Goal: Task Accomplishment & Management: Use online tool/utility

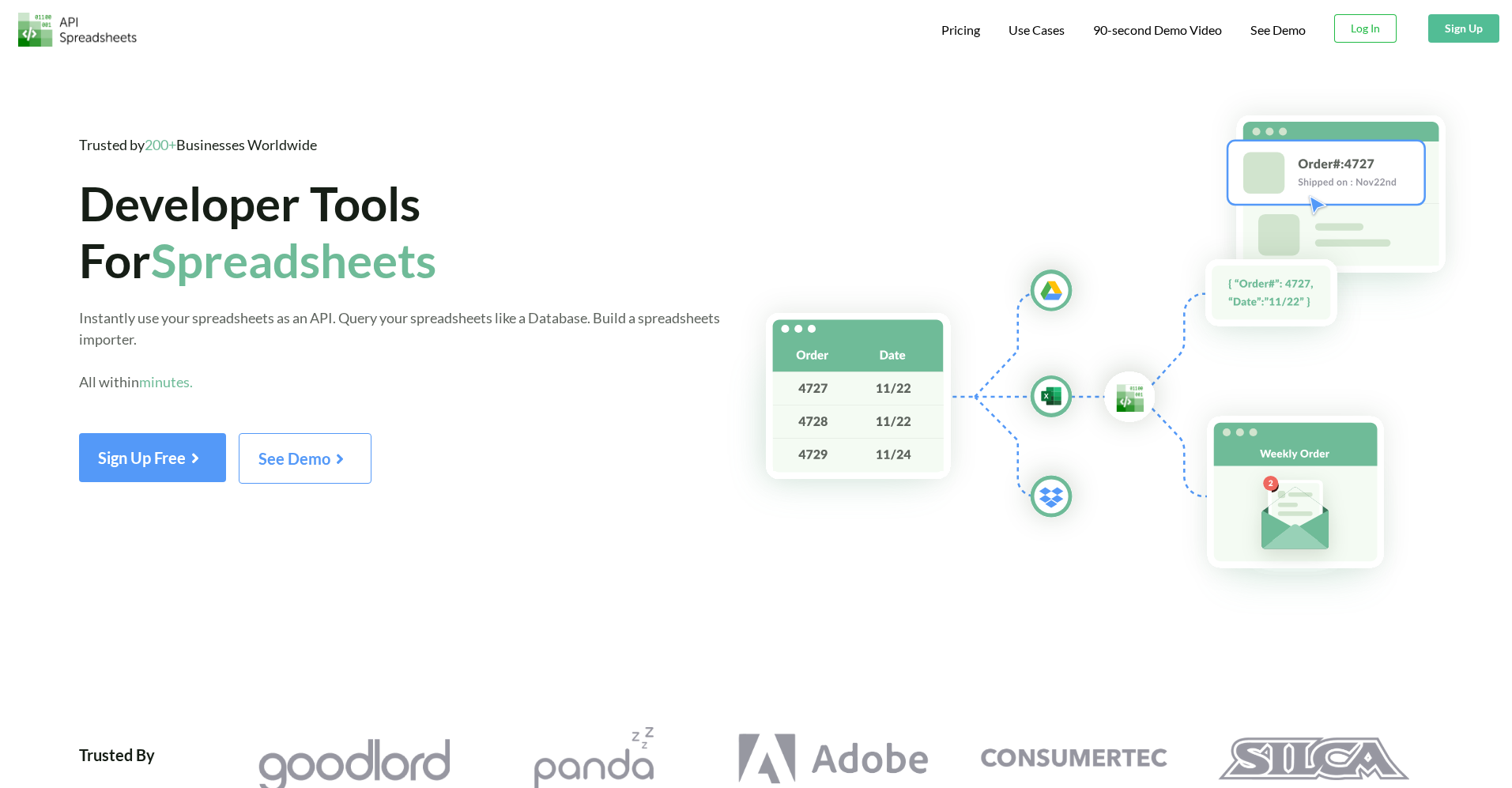
drag, startPoint x: 1464, startPoint y: 29, endPoint x: 1427, endPoint y: 39, distance: 38.3
click at [1465, 29] on button "Sign Up" at bounding box center [1463, 28] width 71 height 29
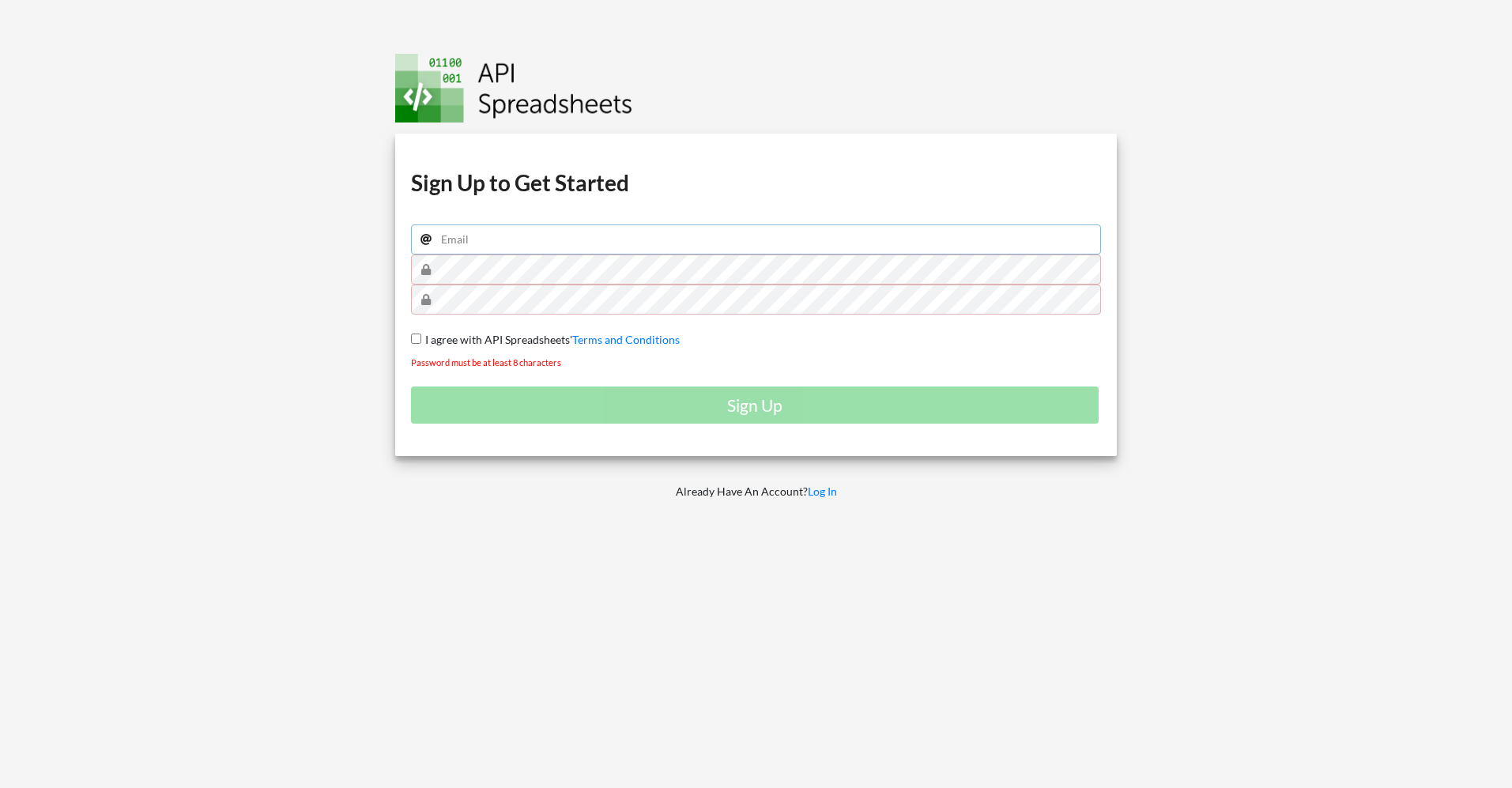
click at [456, 240] on input "email" at bounding box center [756, 239] width 691 height 30
click at [486, 233] on input "email" at bounding box center [756, 239] width 691 height 30
paste input "[EMAIL_ADDRESS][DOMAIN_NAME]"
type input "[EMAIL_ADDRESS][DOMAIN_NAME]"
click at [518, 251] on input "[EMAIL_ADDRESS][DOMAIN_NAME]" at bounding box center [756, 239] width 691 height 30
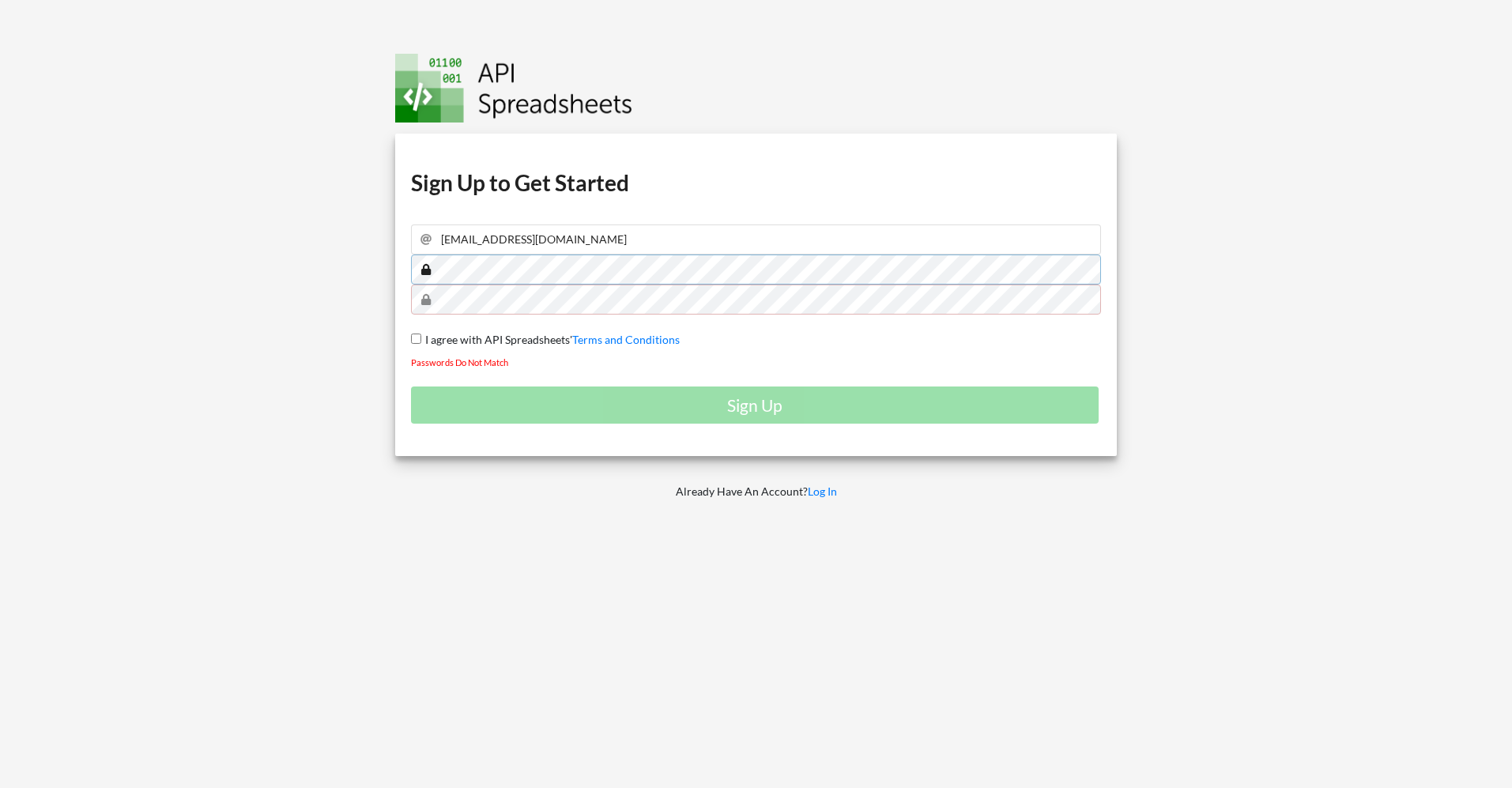
click at [385, 265] on div "Download hidden Download hidden Download hidden Download hidden Sign Up to Get …" at bounding box center [756, 394] width 768 height 788
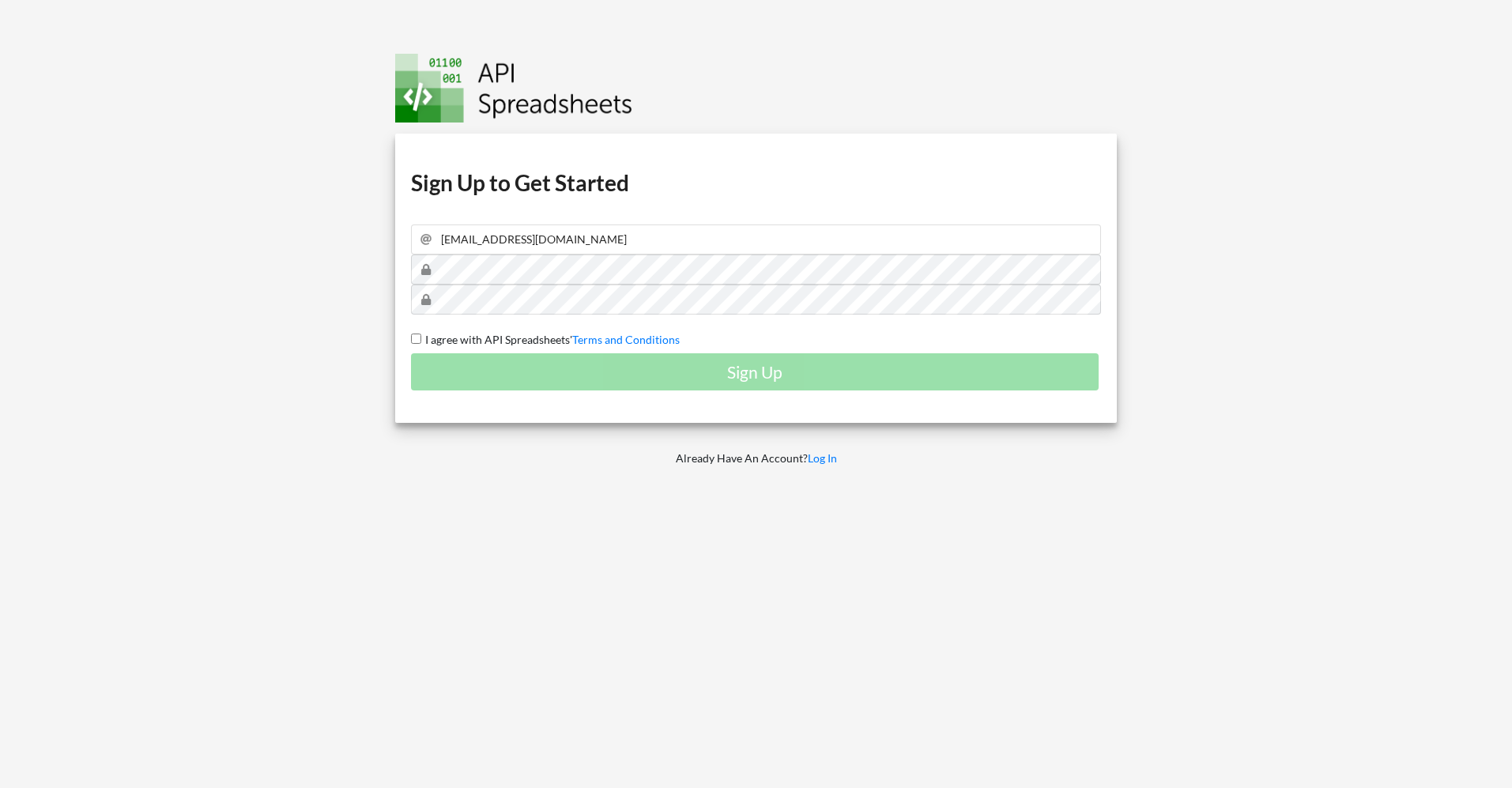
click at [421, 336] on label "I agree with API Spreadsheets' Terms and Conditions" at bounding box center [550, 340] width 258 height 17
click at [420, 336] on input "I agree with API Spreadsheets' Terms and Conditions" at bounding box center [416, 338] width 10 height 10
checkbox input "true"
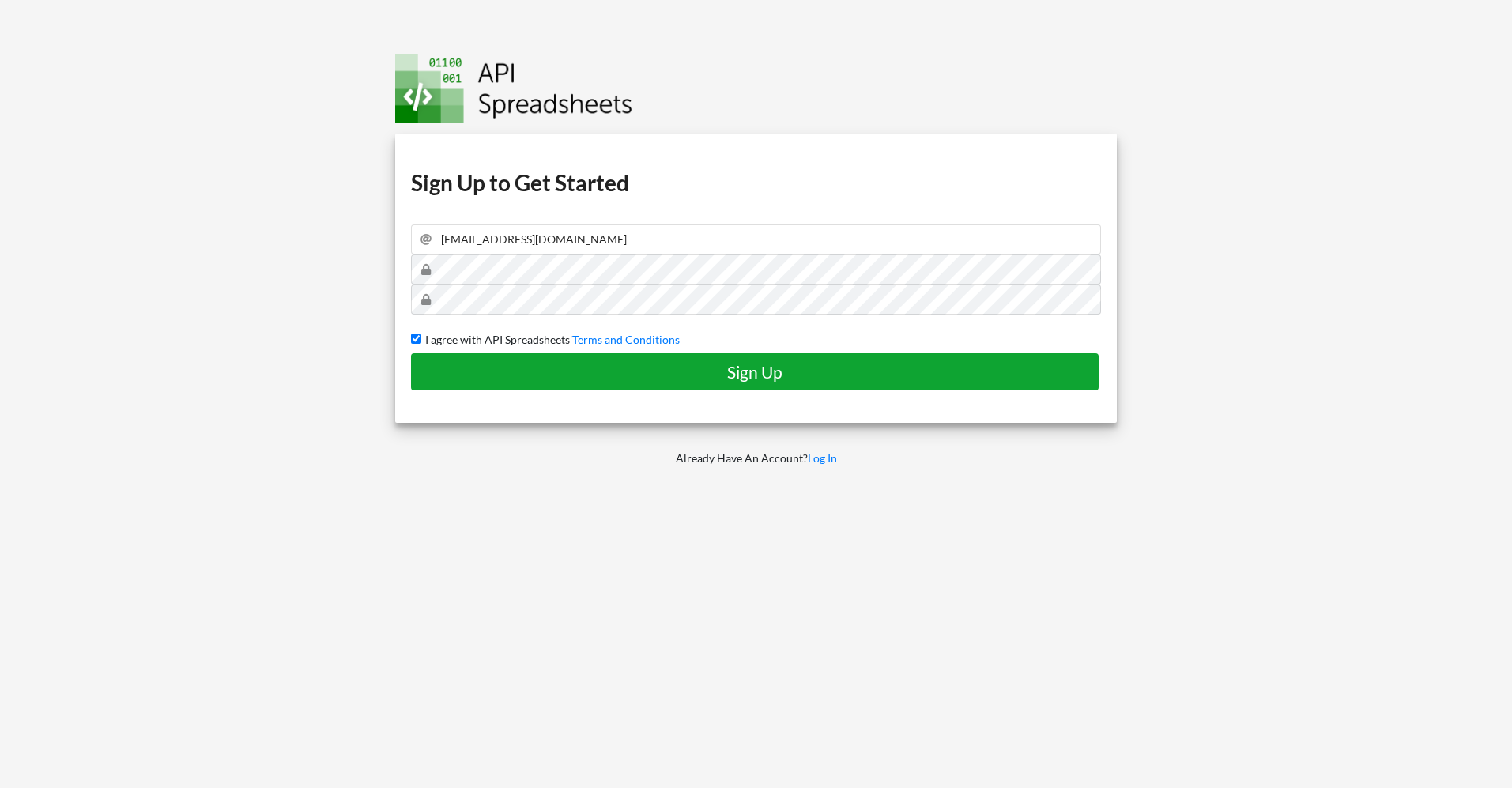
click at [549, 365] on h4 "Sign Up" at bounding box center [755, 371] width 655 height 19
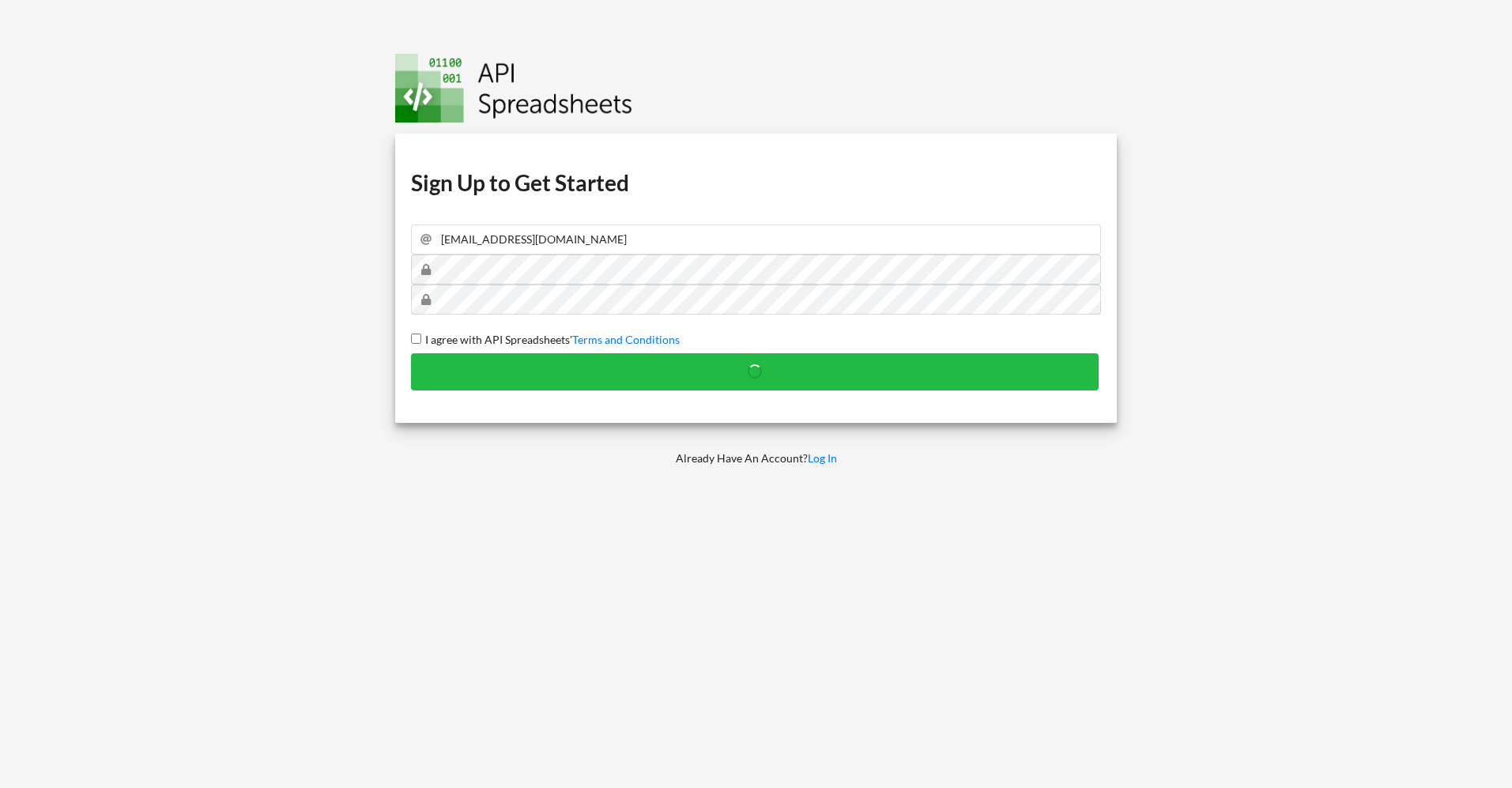
checkbox input "false"
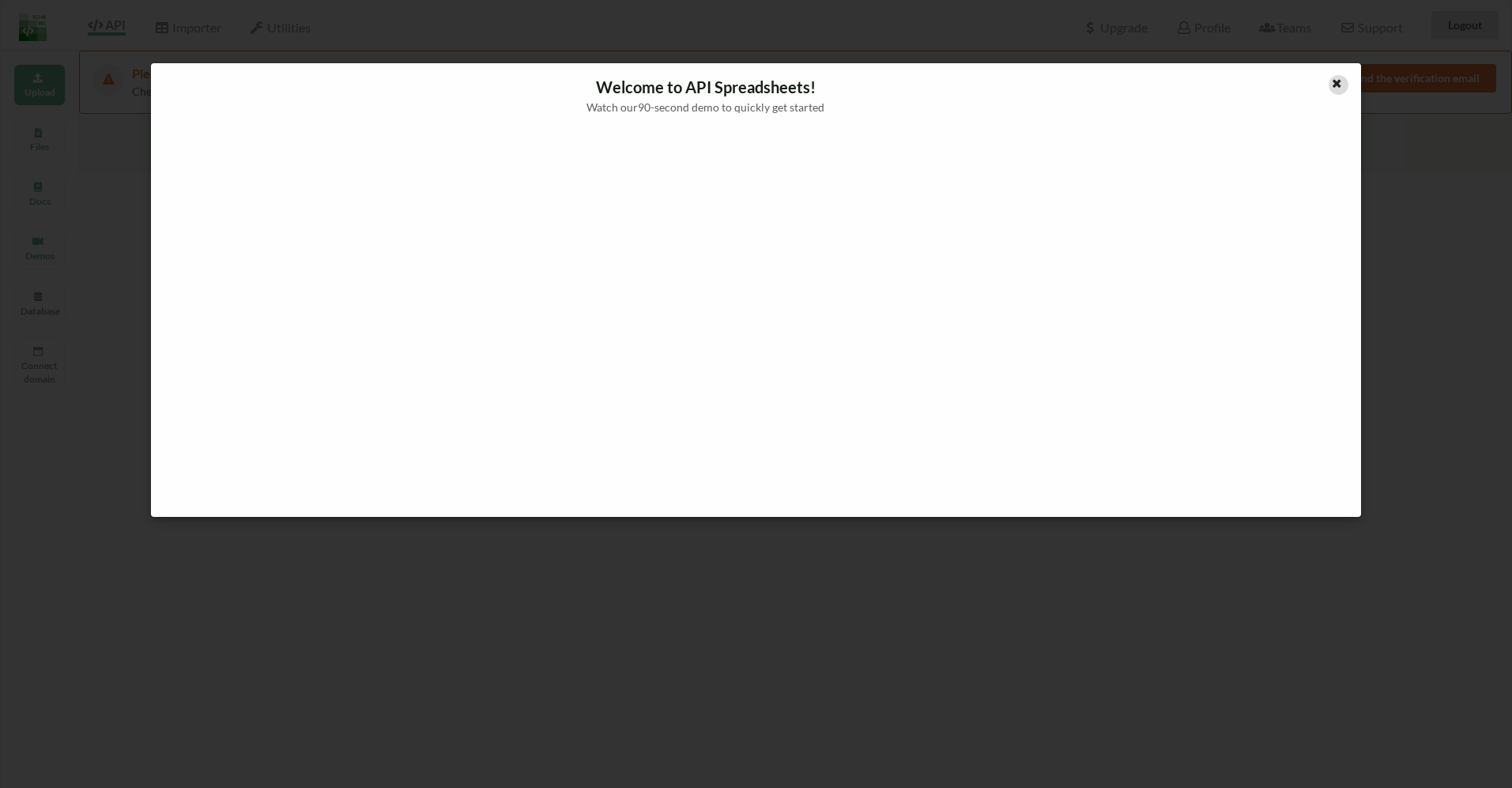
click at [1338, 80] on icon at bounding box center [1336, 81] width 14 height 11
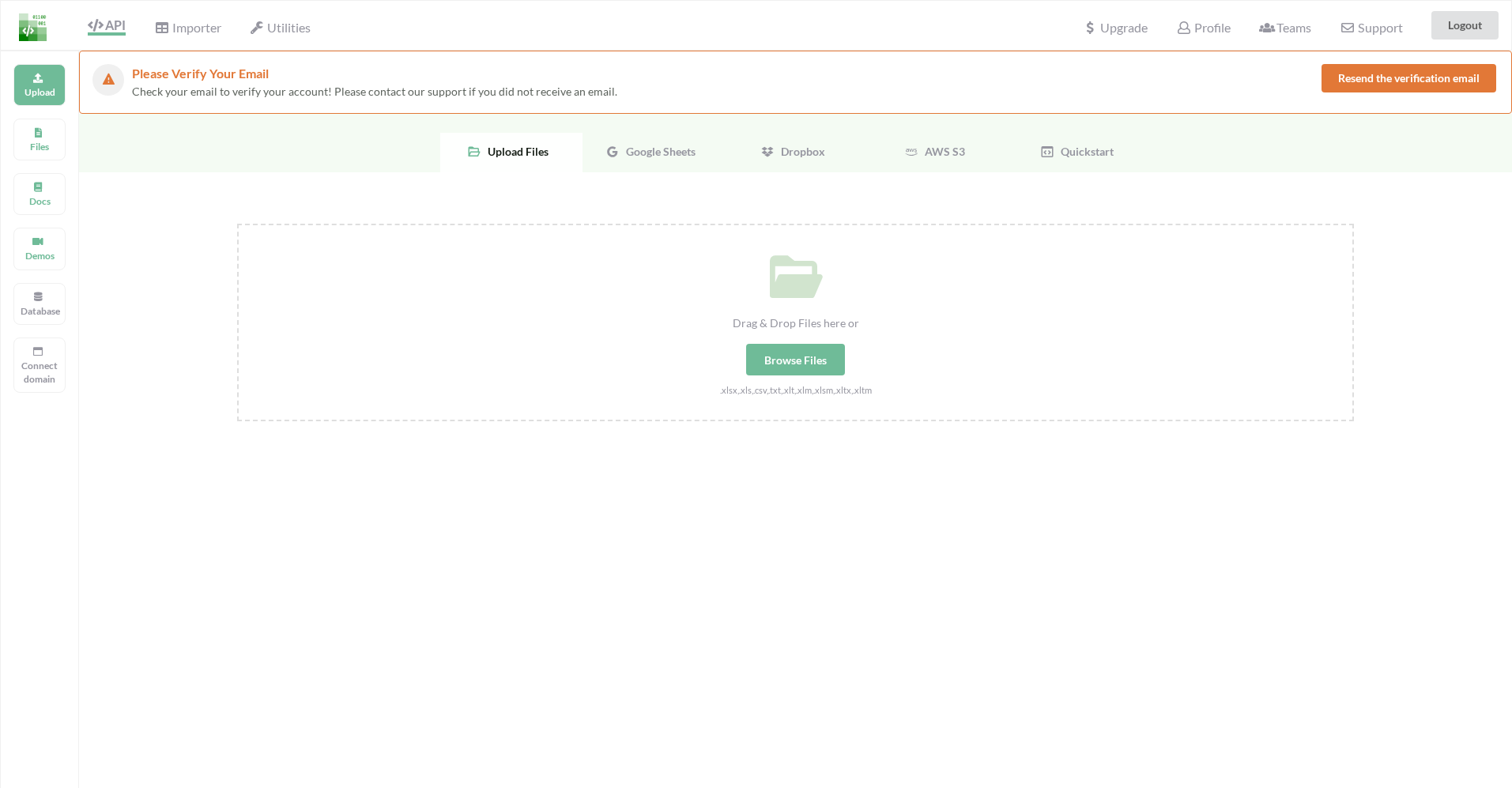
click at [656, 147] on span "Google Sheets" at bounding box center [657, 151] width 76 height 14
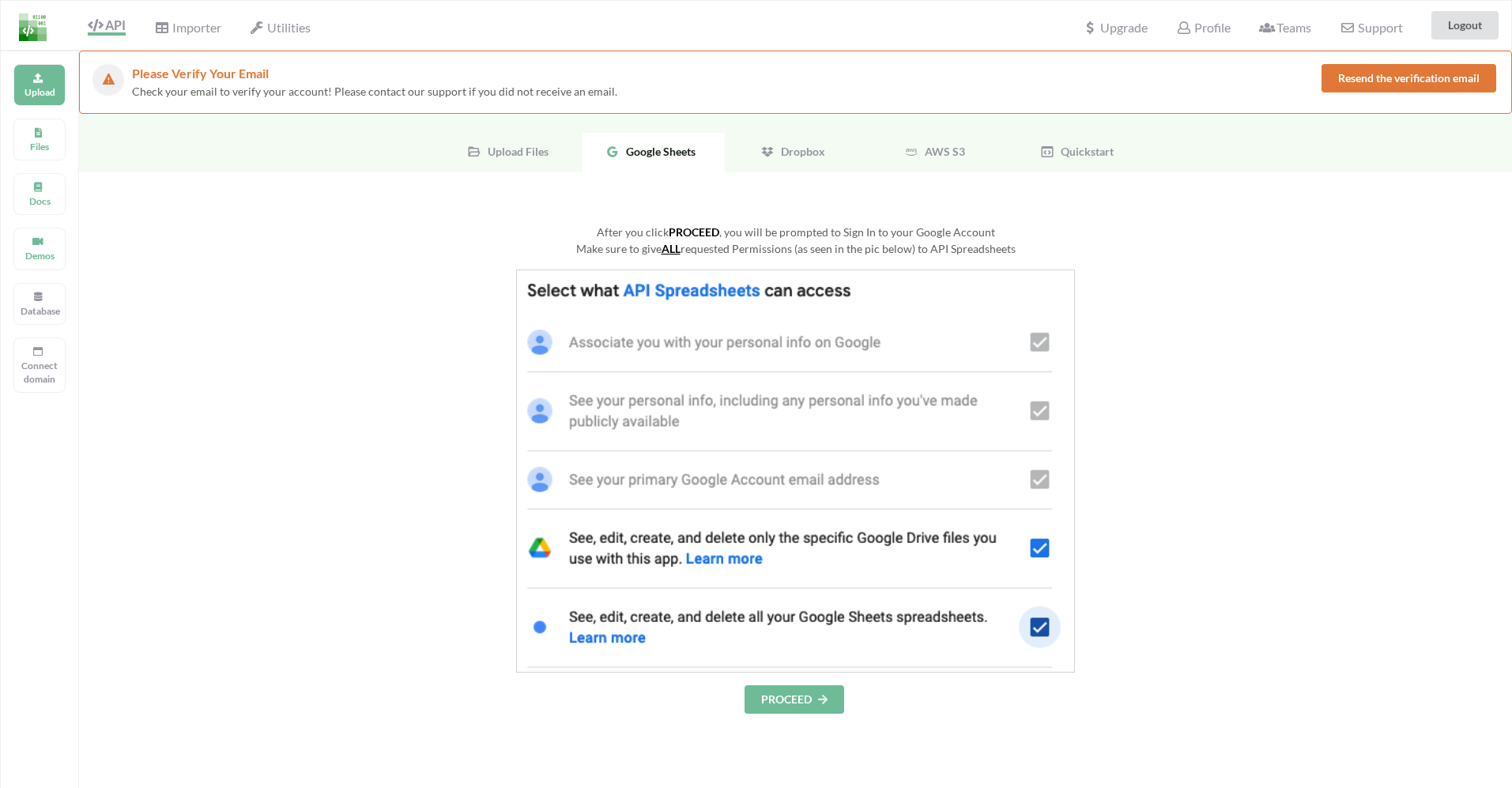
click at [820, 301] on div "After you click PROCEED , you will be prompted to Sign In to your Google Accoun…" at bounding box center [795, 469] width 1117 height 490
click at [793, 712] on button "PROCEED" at bounding box center [794, 699] width 100 height 29
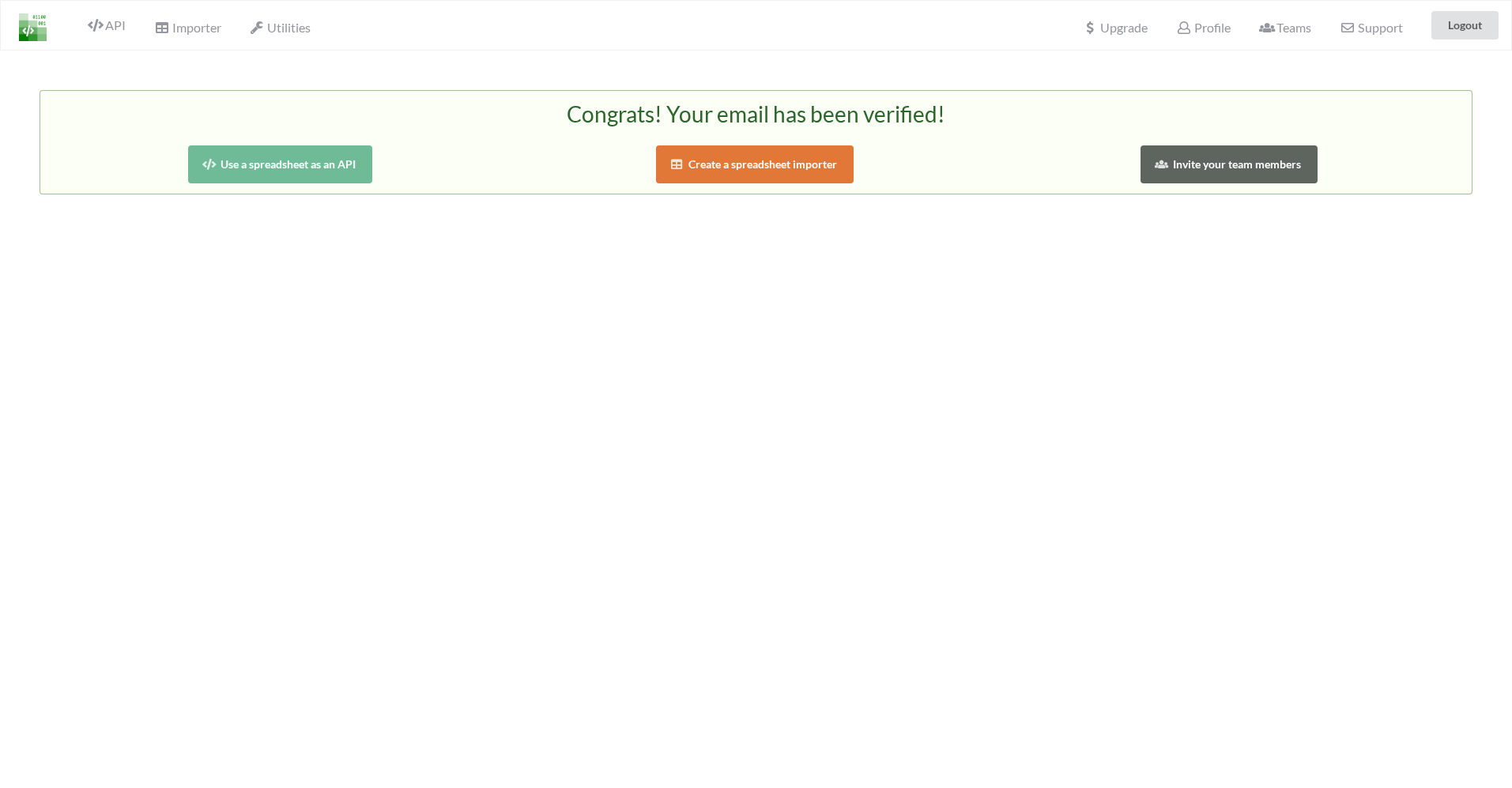
click at [267, 175] on button "Use a spreadsheet as an API" at bounding box center [280, 164] width 184 height 38
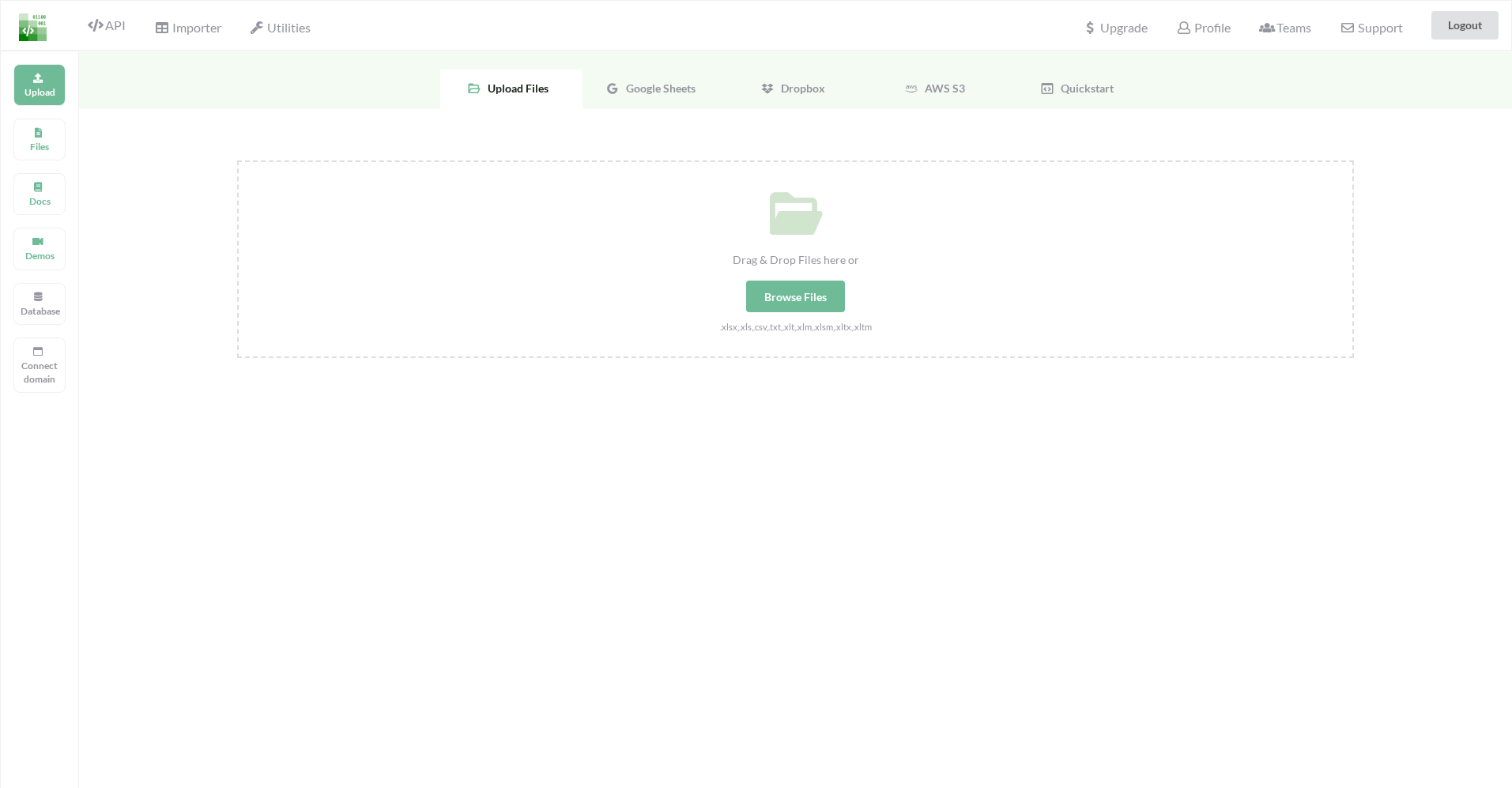
click at [650, 101] on div "Google Sheets" at bounding box center [654, 89] width 143 height 40
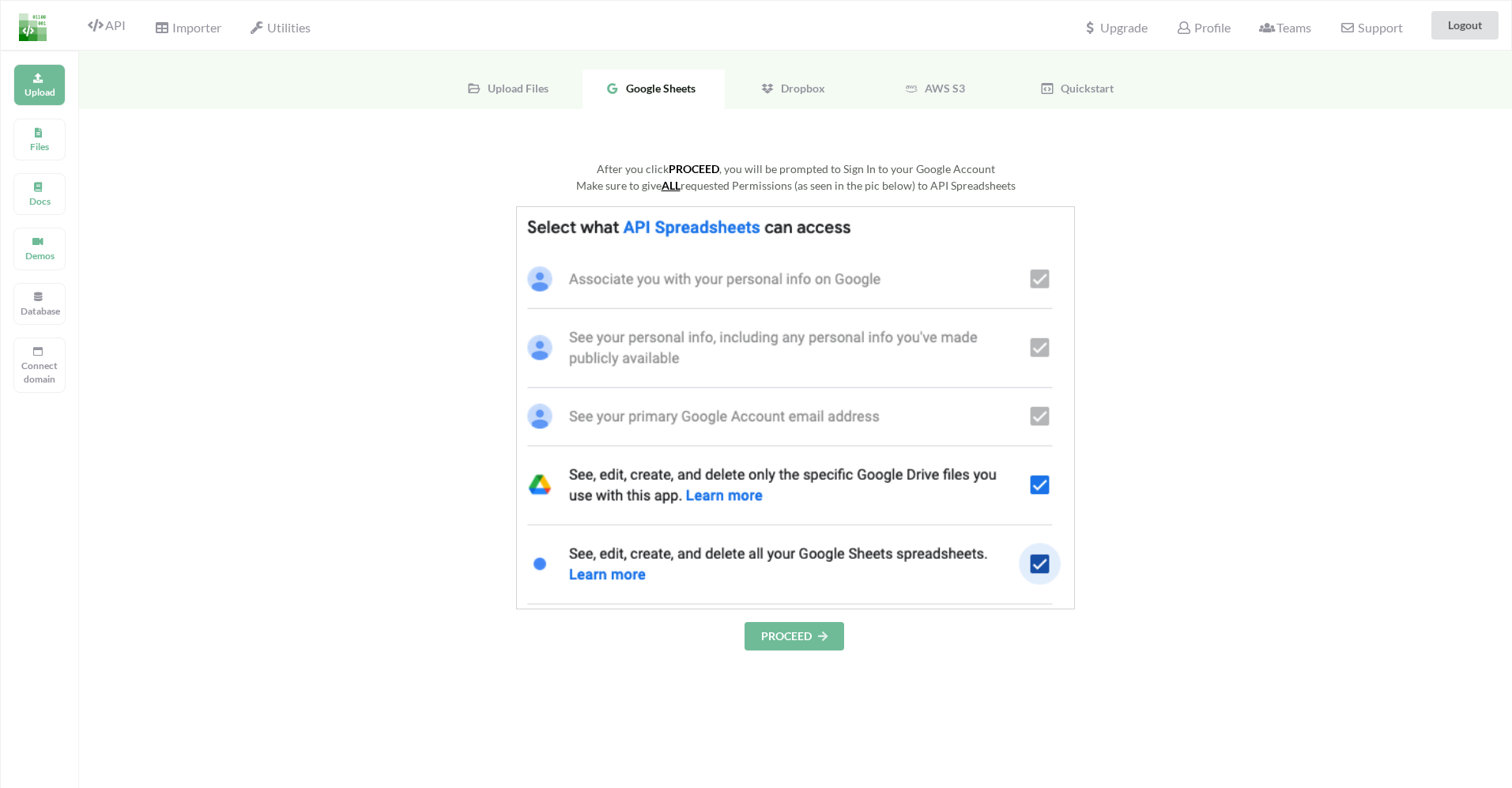
click at [779, 645] on button "PROCEED" at bounding box center [794, 636] width 100 height 29
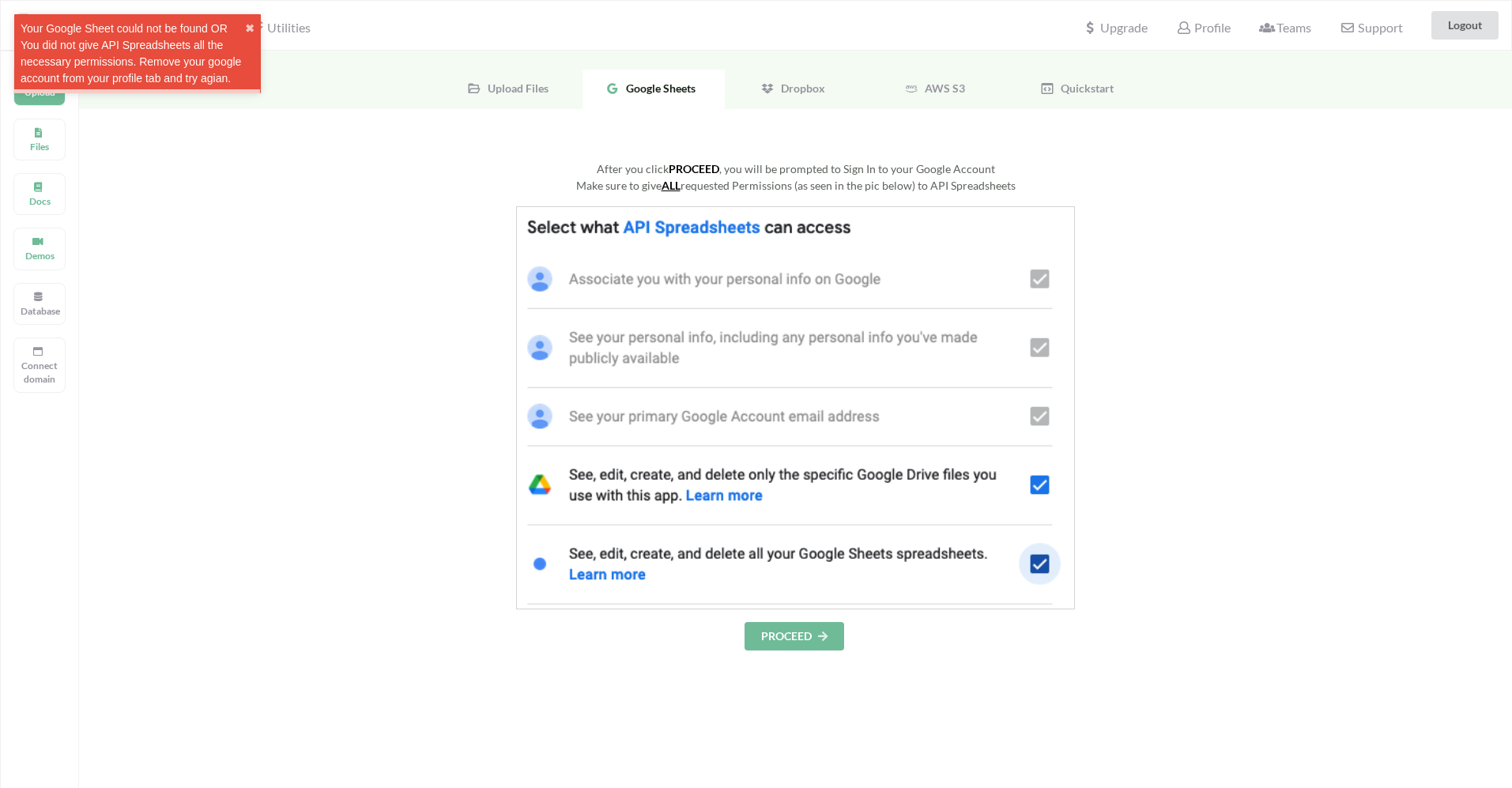
click at [757, 640] on button "PROCEED" at bounding box center [794, 636] width 100 height 29
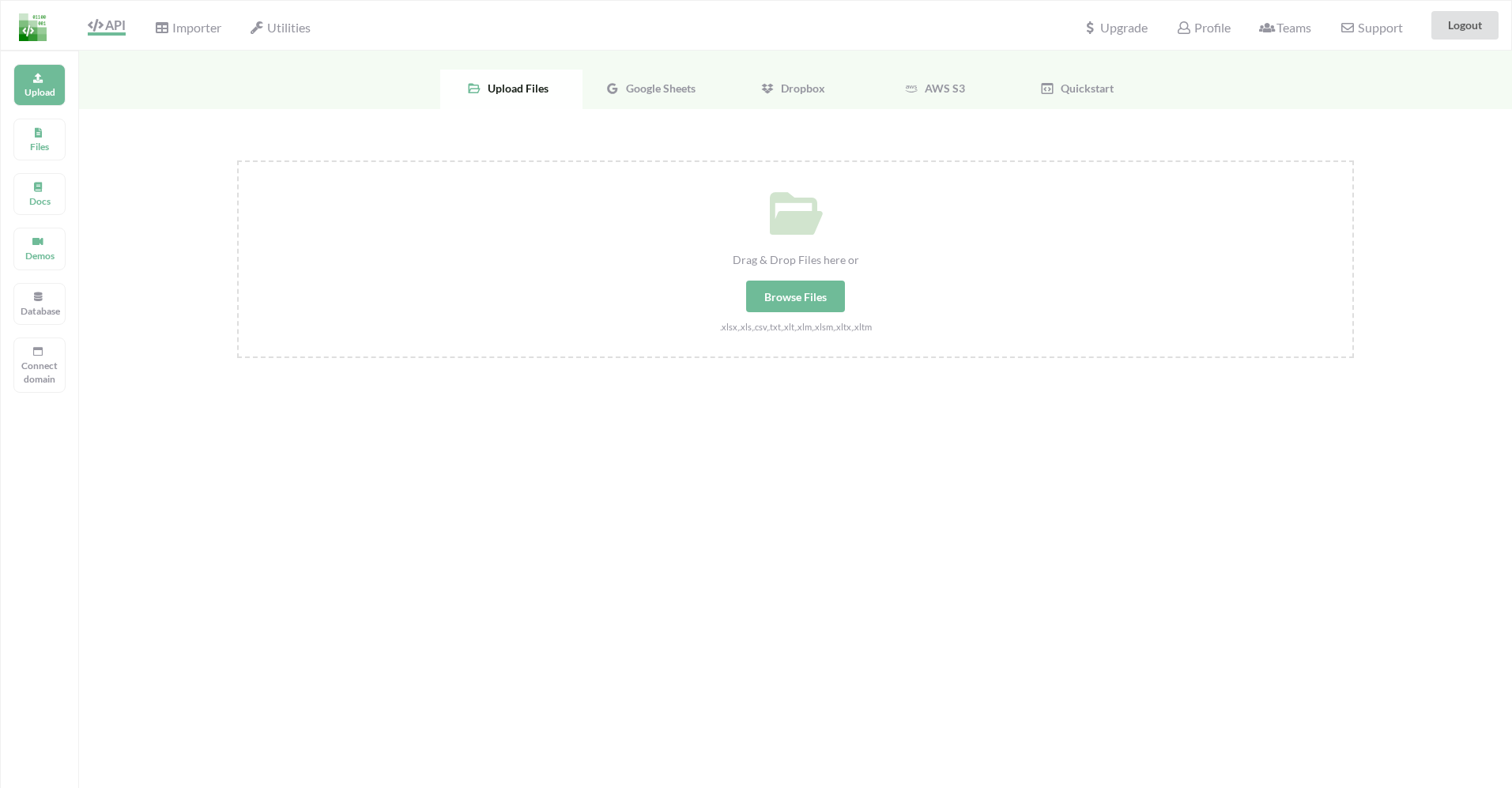
click at [693, 83] on span "Google Sheets" at bounding box center [657, 88] width 76 height 14
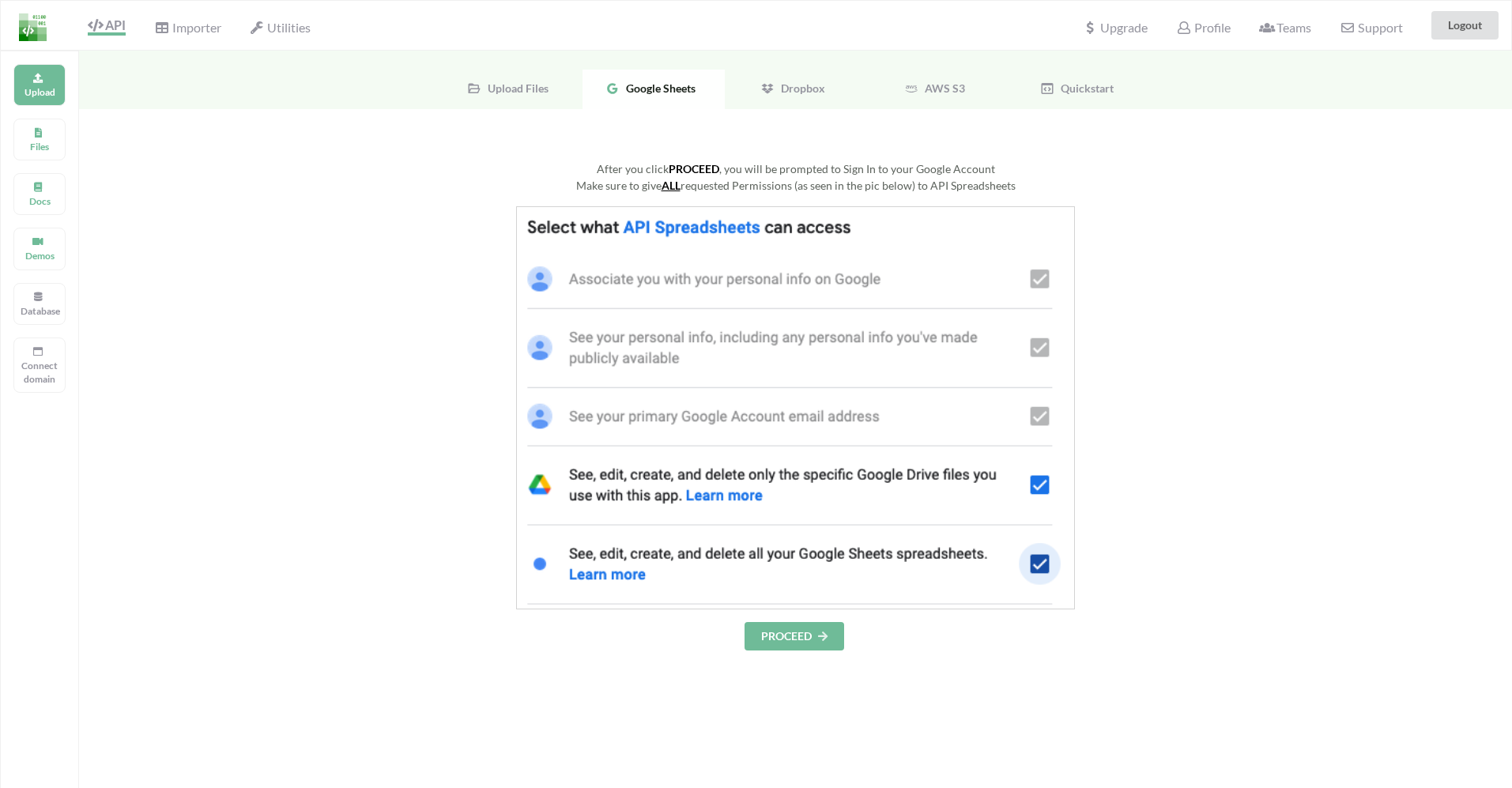
click at [807, 637] on button "PROCEED" at bounding box center [794, 636] width 100 height 29
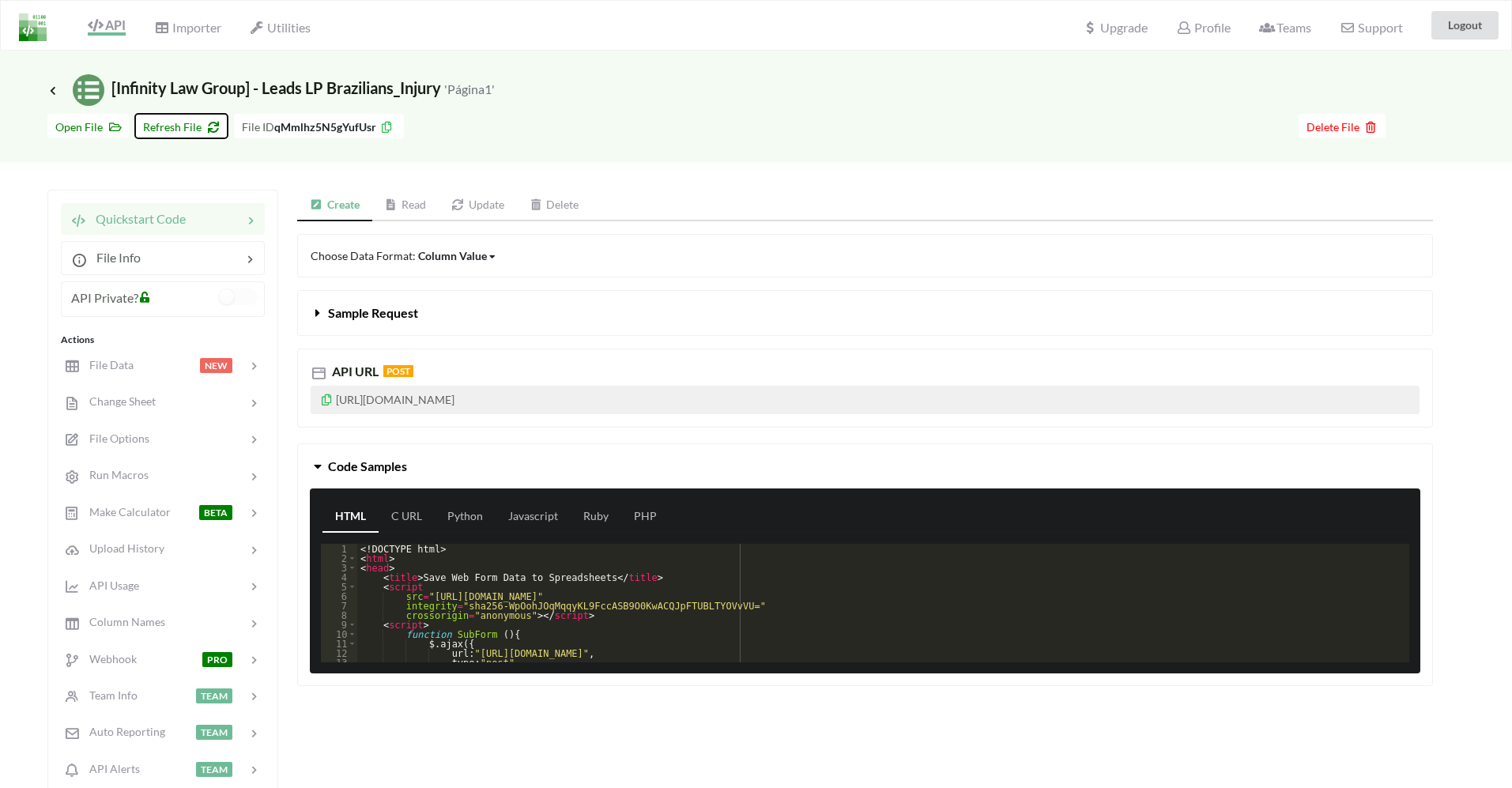
click at [199, 132] on span "Refresh File" at bounding box center [181, 127] width 77 height 14
click at [326, 312] on span at bounding box center [319, 312] width 18 height 15
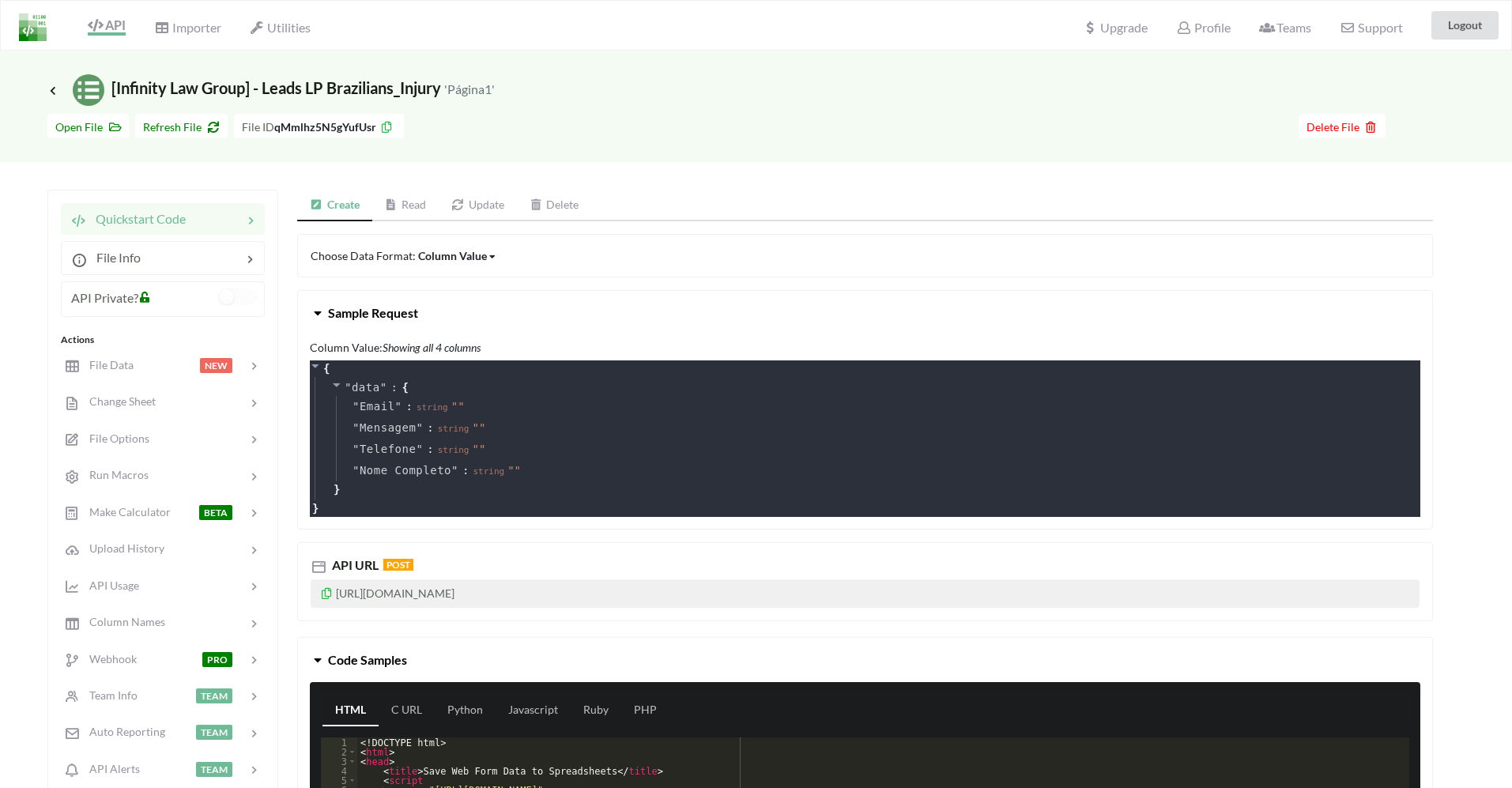
click at [383, 128] on icon at bounding box center [386, 125] width 14 height 11
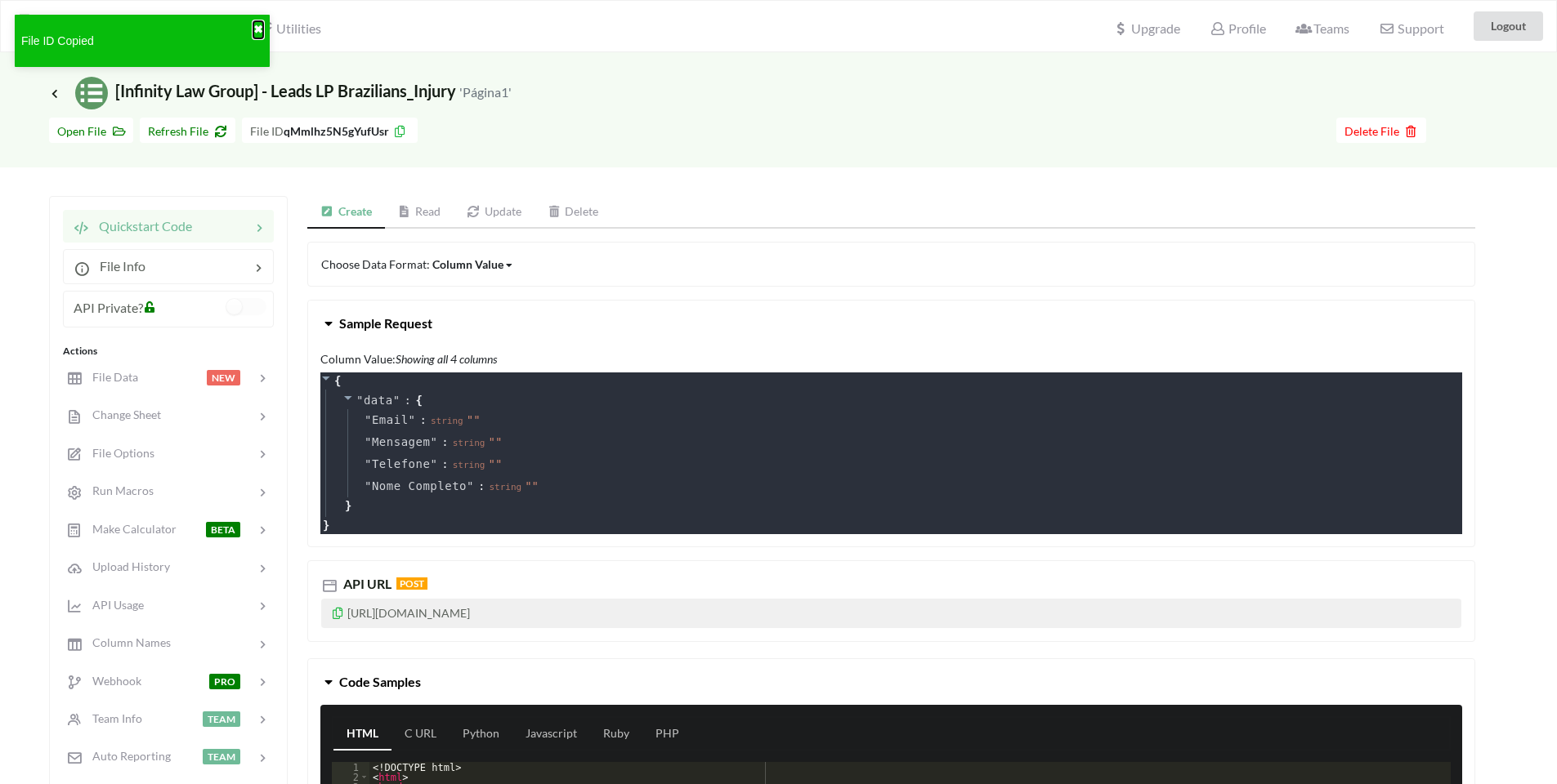
click at [257, 28] on button "✖" at bounding box center [259, 30] width 10 height 17
